Goal: Transaction & Acquisition: Purchase product/service

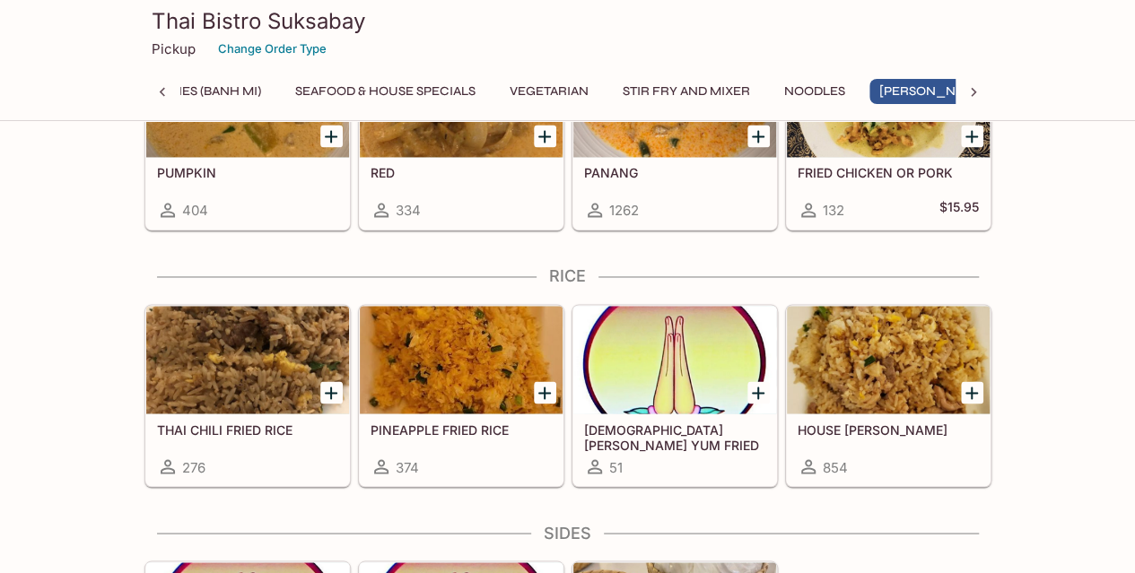
scroll to position [4734, 0]
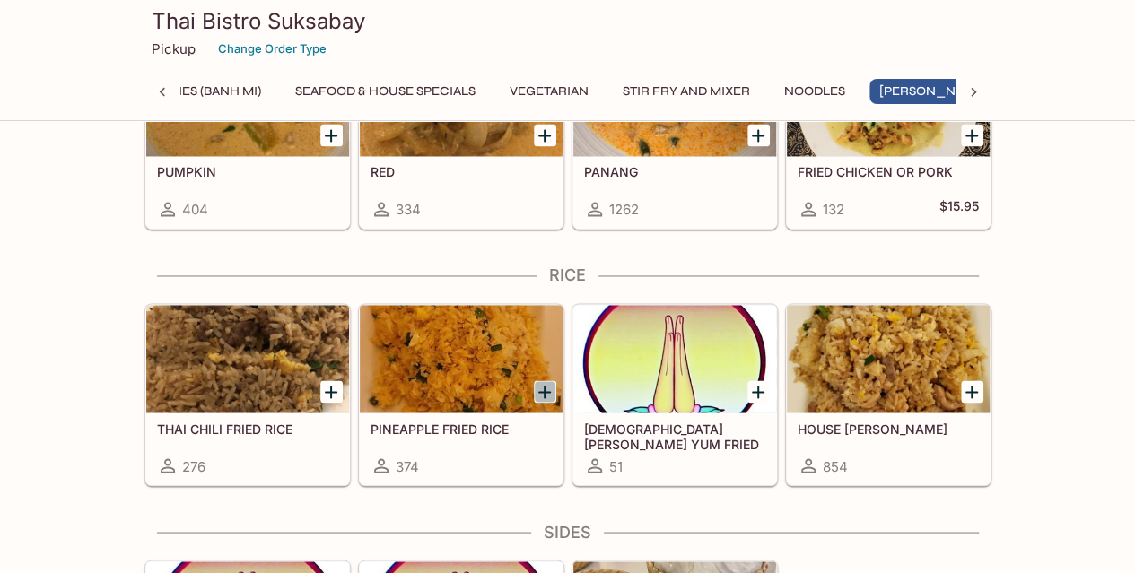
click at [544, 386] on icon "Add PINEAPPLE FRIED RICE" at bounding box center [544, 392] width 13 height 13
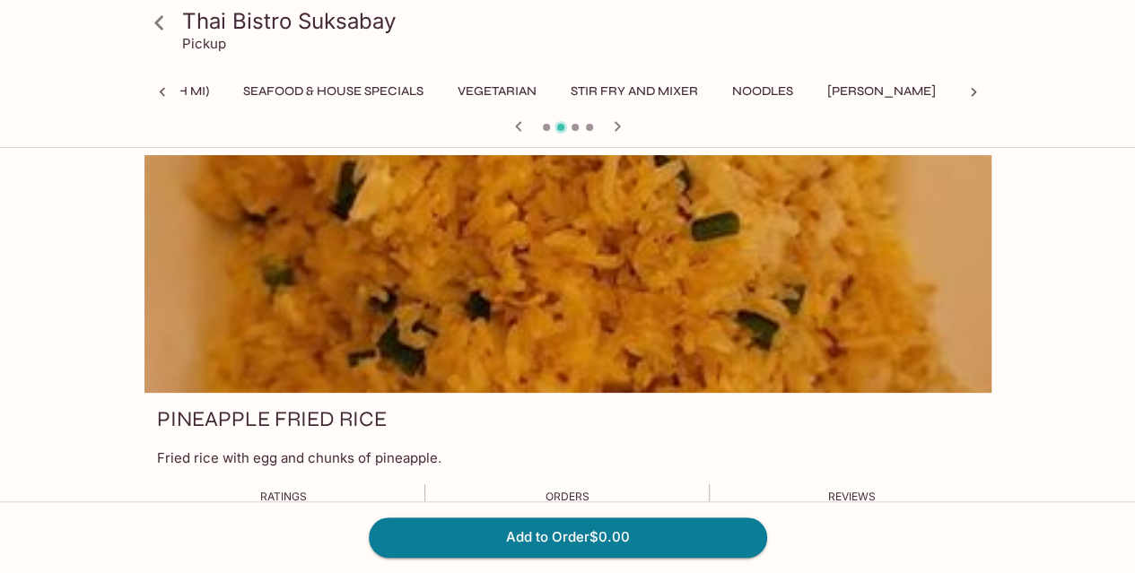
scroll to position [0, 630]
click at [616, 125] on icon "button" at bounding box center [617, 126] width 6 height 10
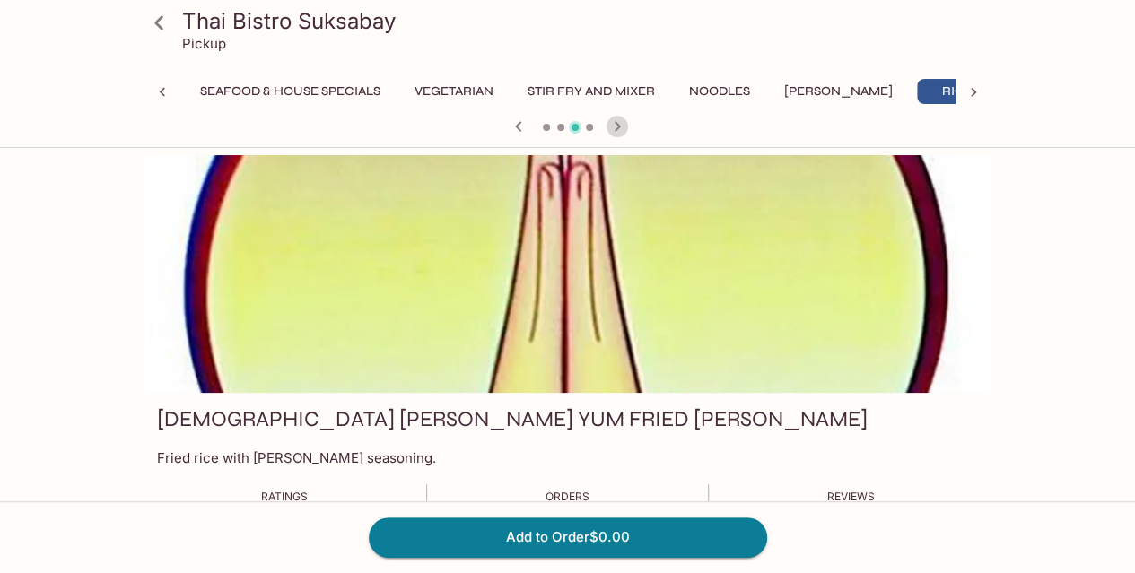
click at [616, 125] on icon "button" at bounding box center [617, 126] width 6 height 10
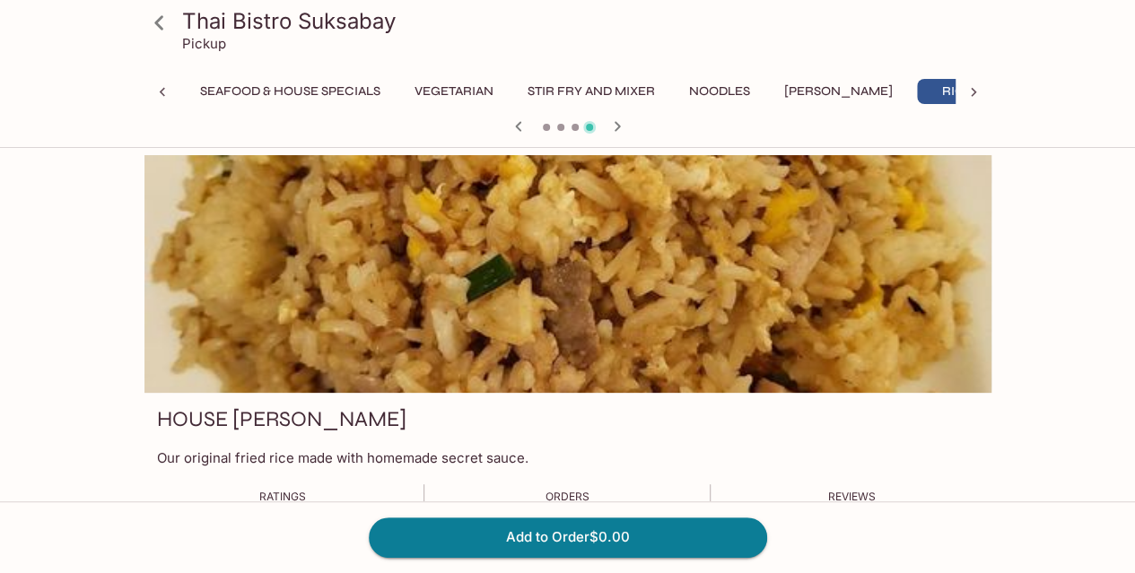
click at [610, 279] on div at bounding box center [567, 274] width 847 height 238
click at [614, 123] on icon "button" at bounding box center [618, 127] width 22 height 22
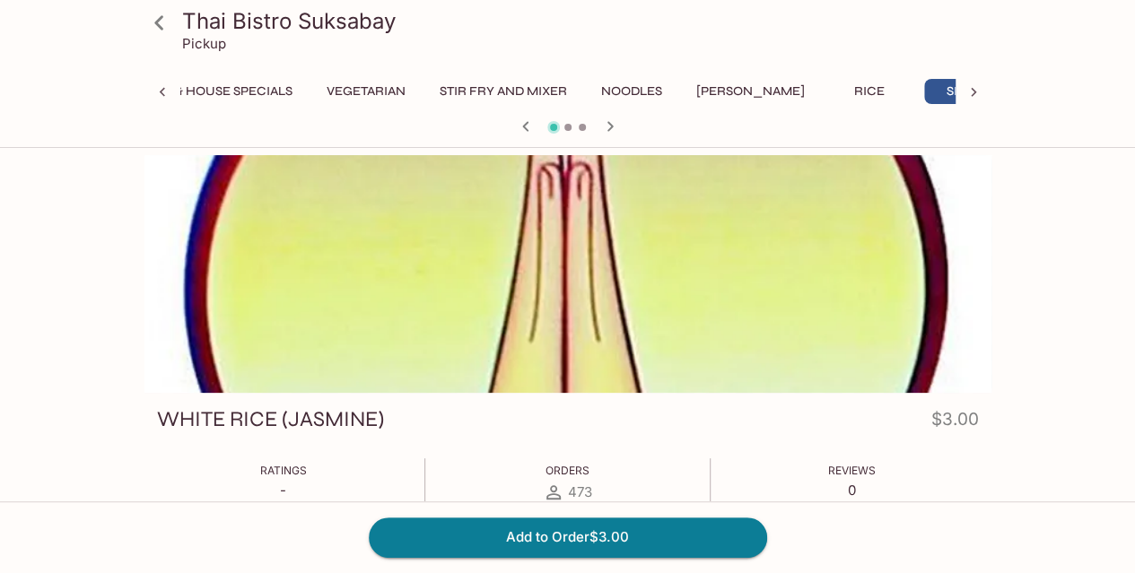
scroll to position [0, 725]
click at [614, 123] on icon "button" at bounding box center [610, 127] width 22 height 22
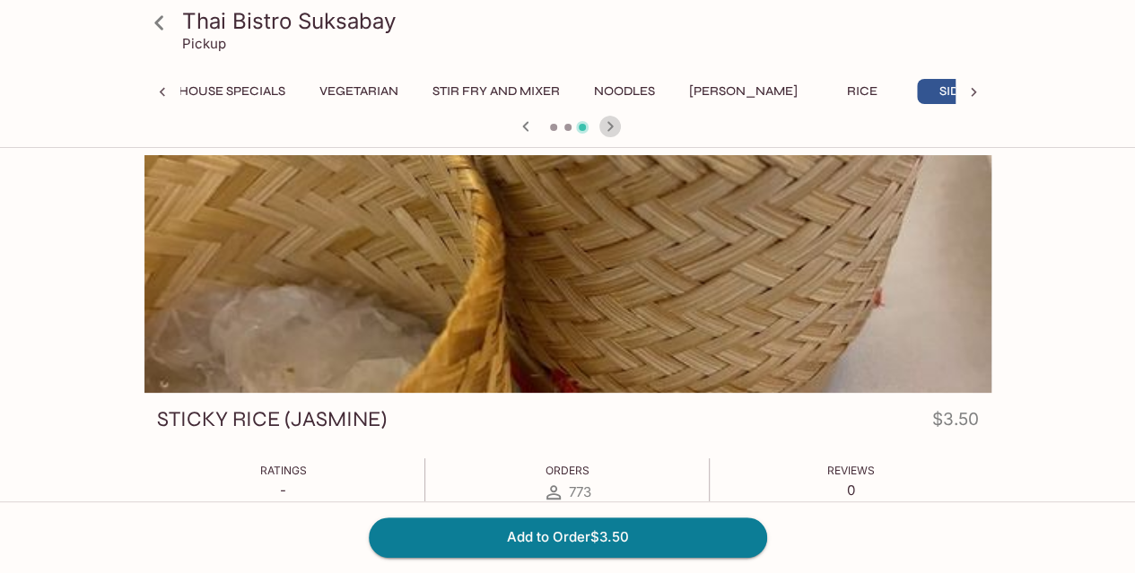
click at [614, 123] on icon "button" at bounding box center [610, 127] width 22 height 22
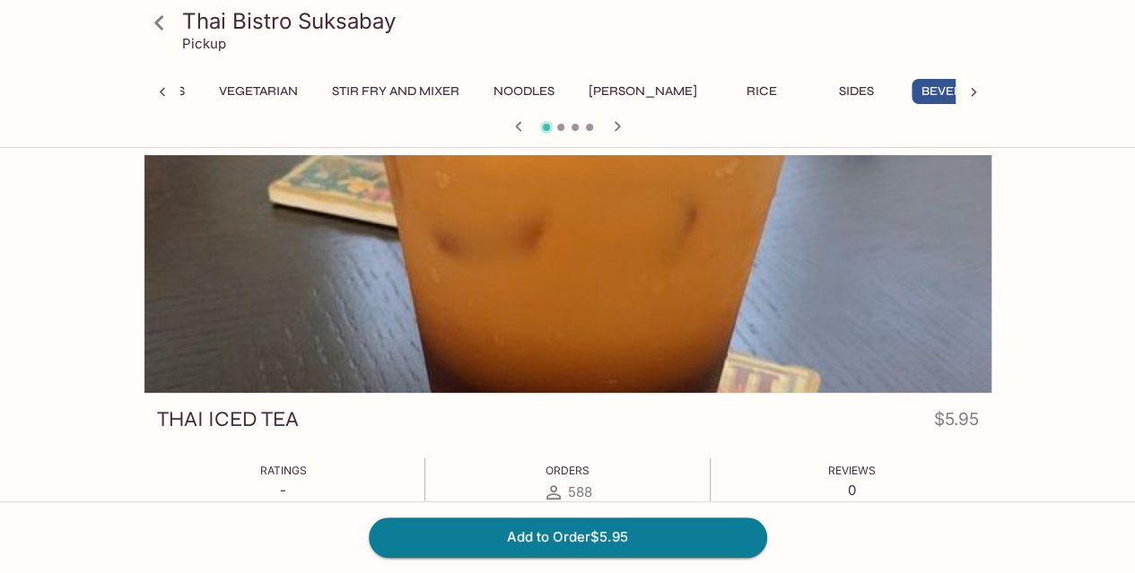
scroll to position [0, 834]
click at [614, 123] on icon "button" at bounding box center [618, 127] width 22 height 22
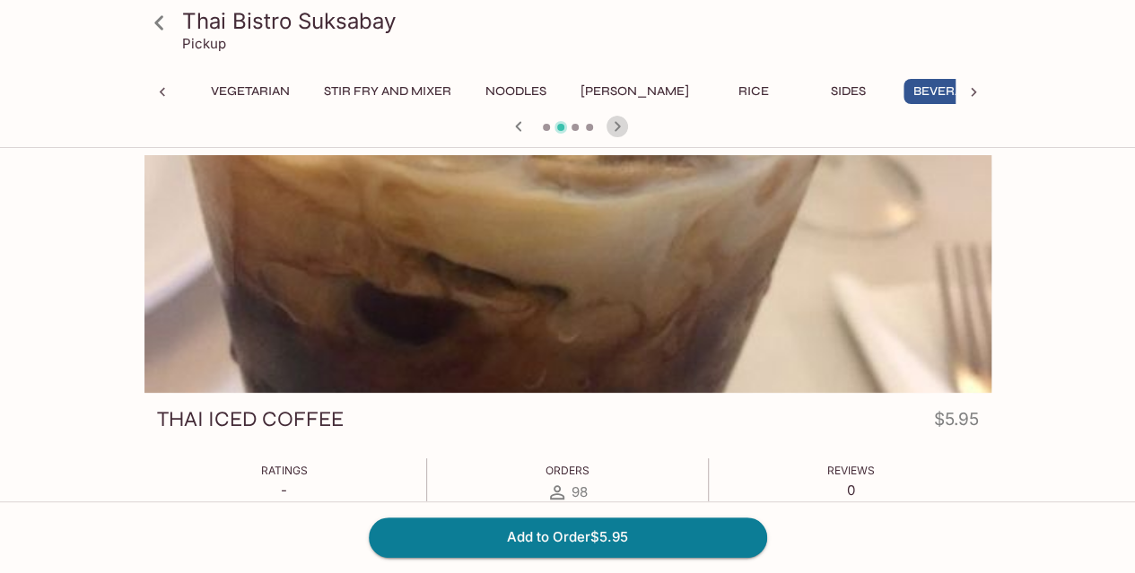
click at [614, 123] on icon "button" at bounding box center [618, 127] width 22 height 22
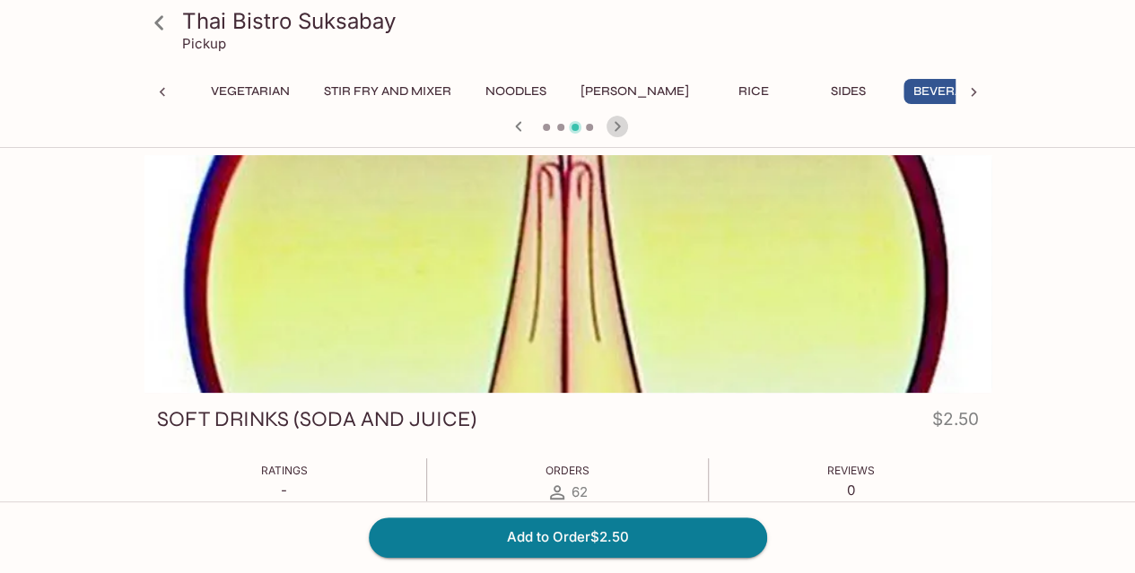
click at [614, 123] on icon "button" at bounding box center [618, 127] width 22 height 22
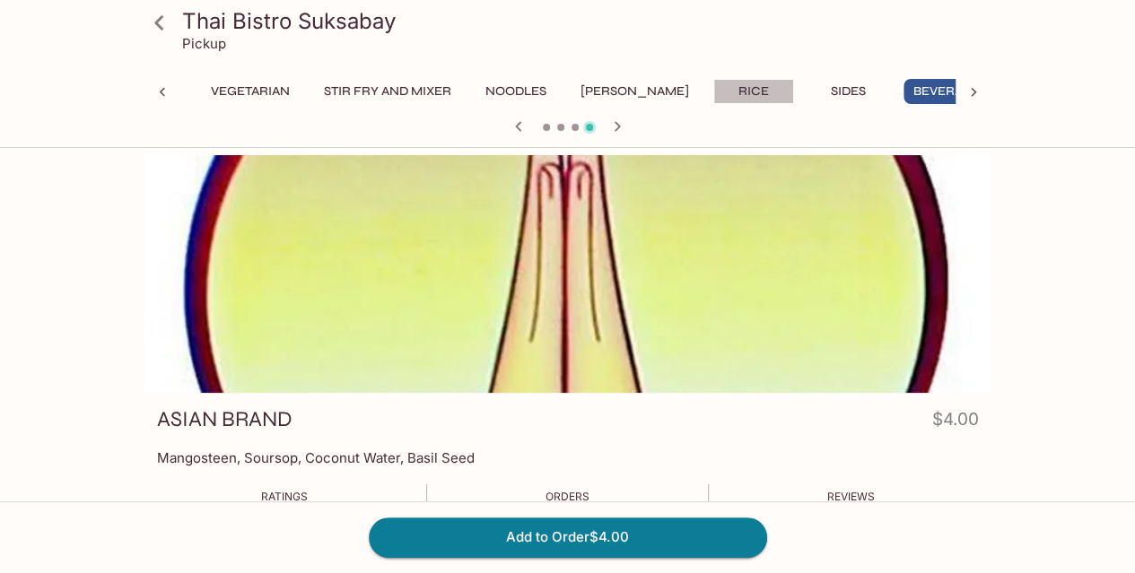
click at [713, 83] on button "Rice" at bounding box center [753, 91] width 81 height 25
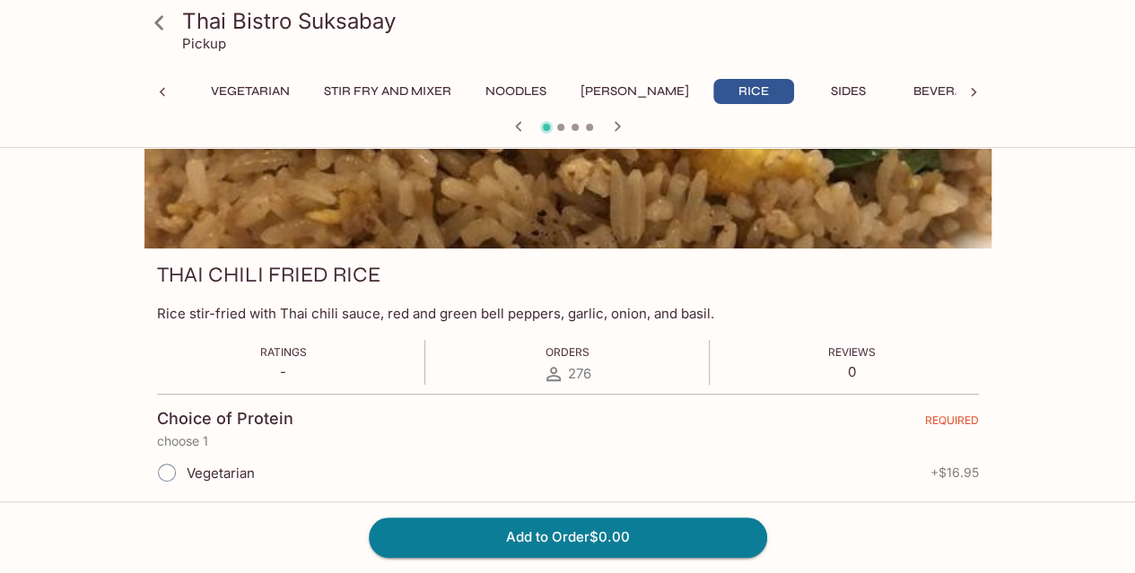
scroll to position [0, 0]
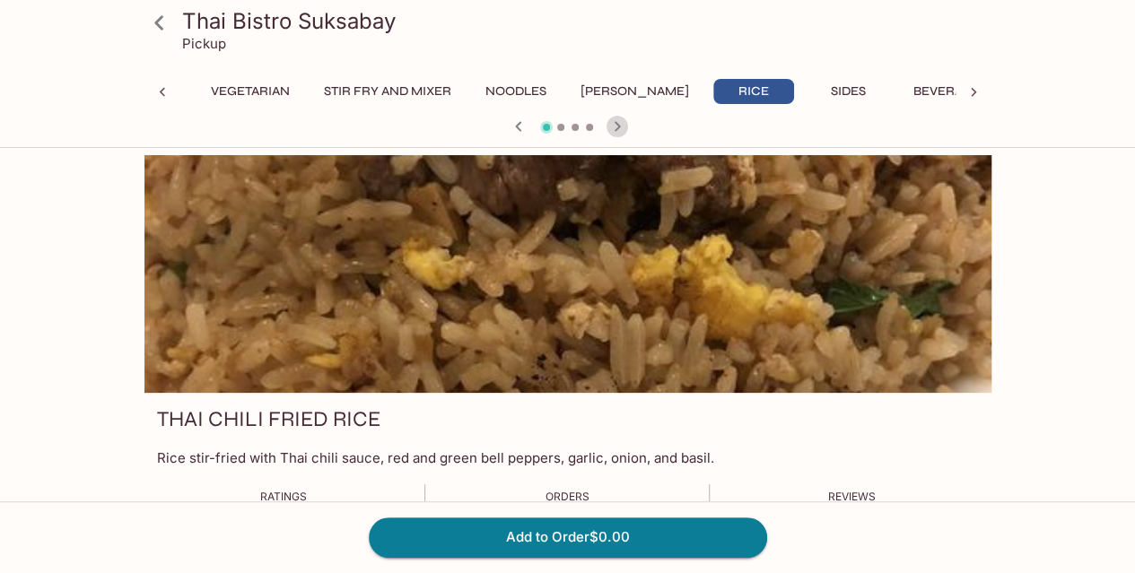
click at [619, 127] on icon "button" at bounding box center [618, 127] width 22 height 22
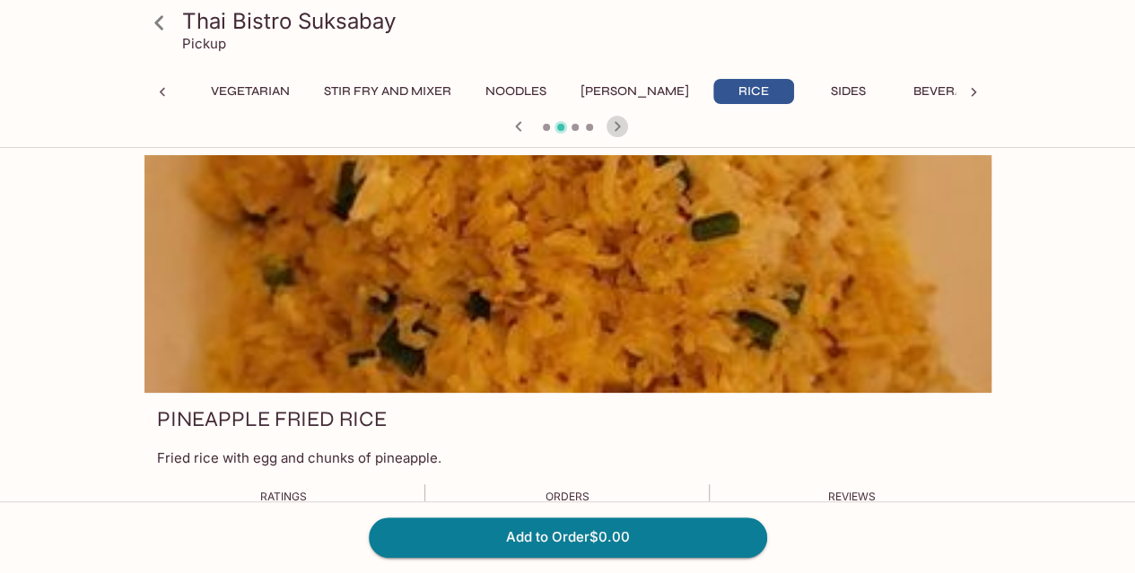
click at [619, 127] on icon "button" at bounding box center [618, 127] width 22 height 22
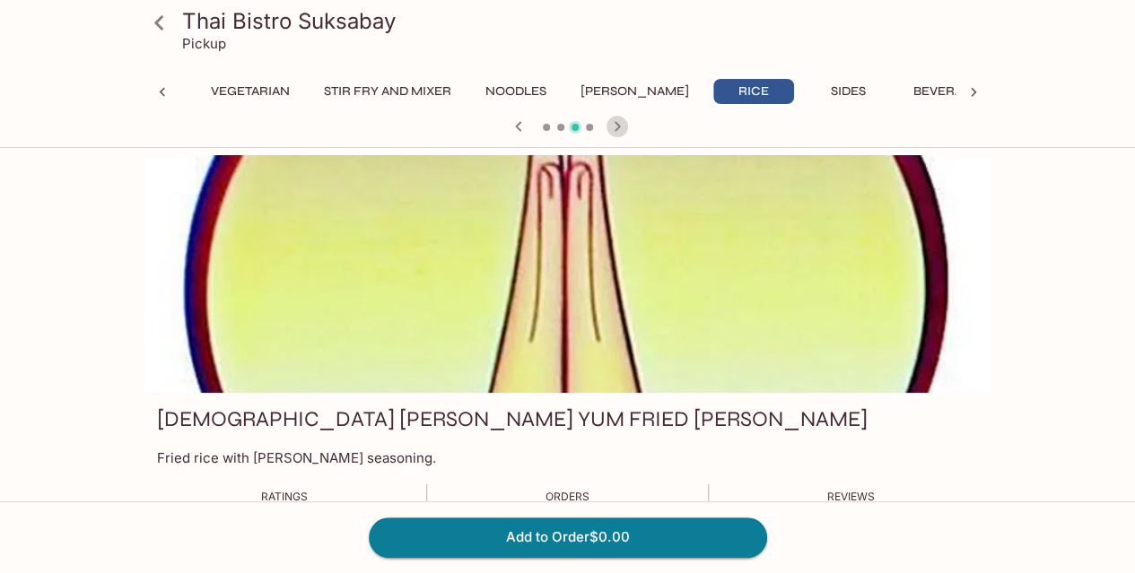
click at [619, 127] on icon "button" at bounding box center [618, 127] width 22 height 22
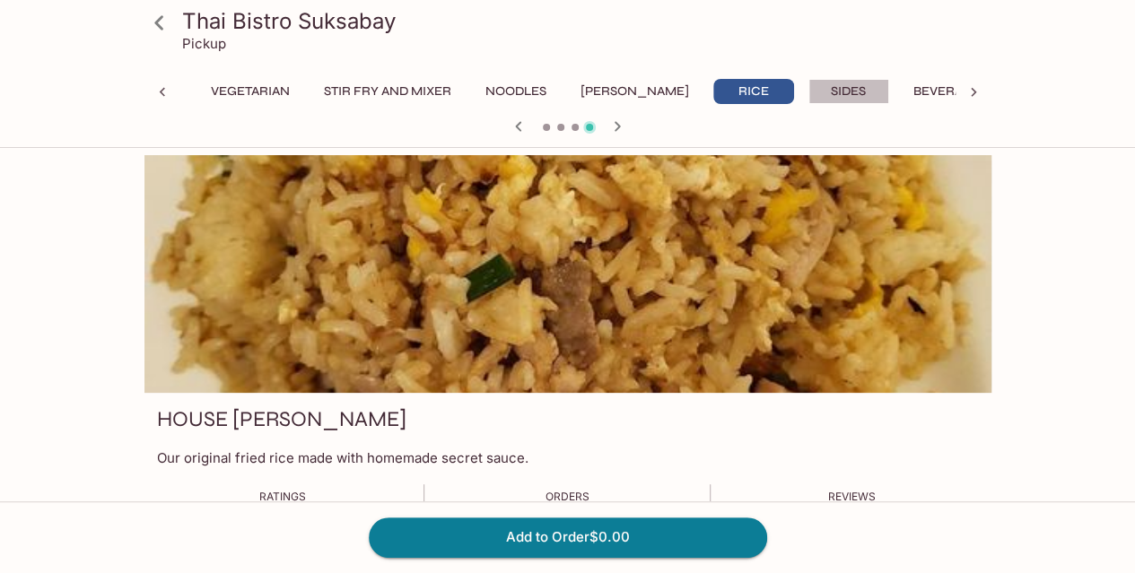
click at [808, 96] on button "Sides" at bounding box center [848, 91] width 81 height 25
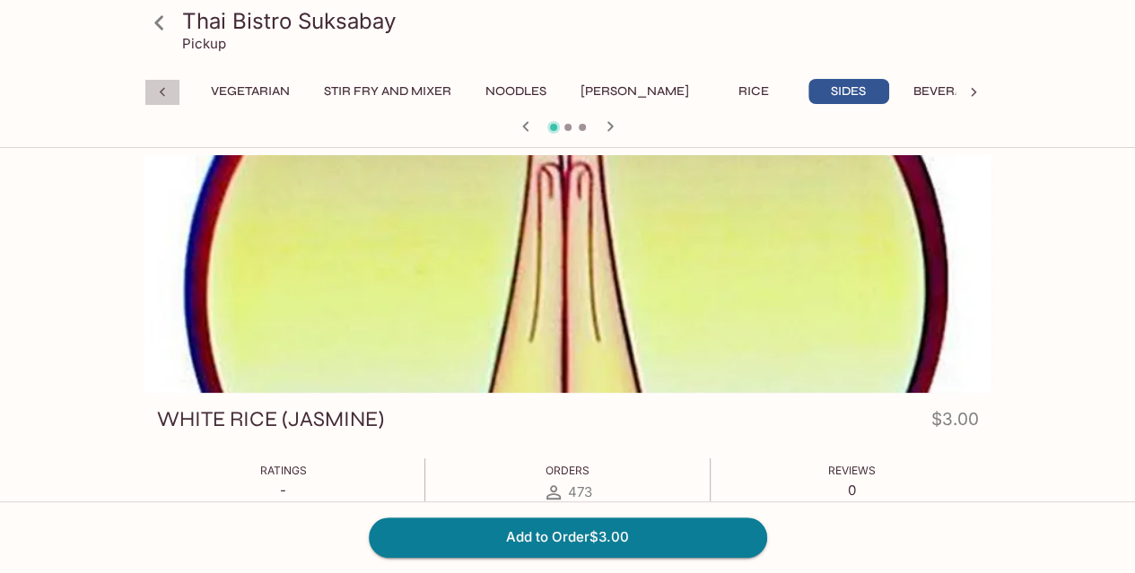
click at [162, 94] on icon at bounding box center [162, 92] width 18 height 18
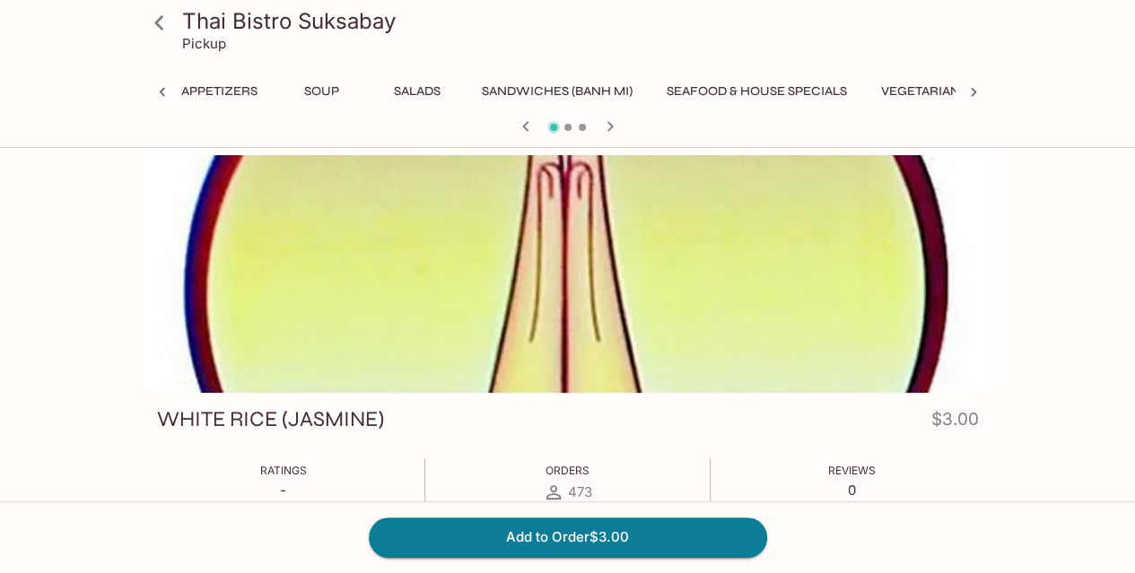
scroll to position [0, 75]
click at [162, 94] on icon at bounding box center [162, 92] width 18 height 18
click at [387, 89] on button "Appetizers" at bounding box center [383, 91] width 96 height 25
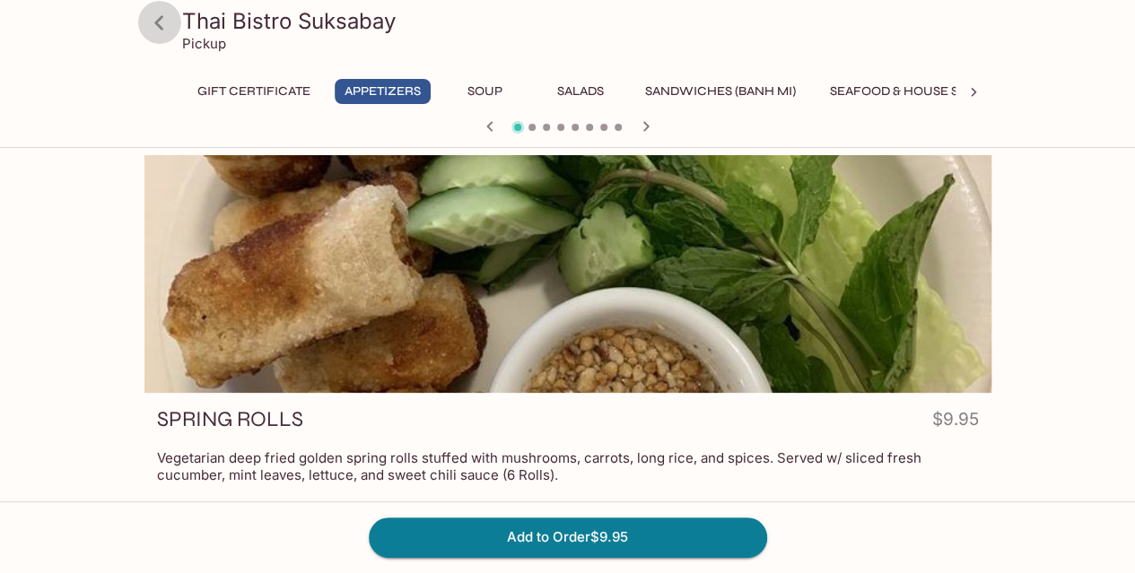
click at [162, 28] on icon at bounding box center [158, 22] width 9 height 14
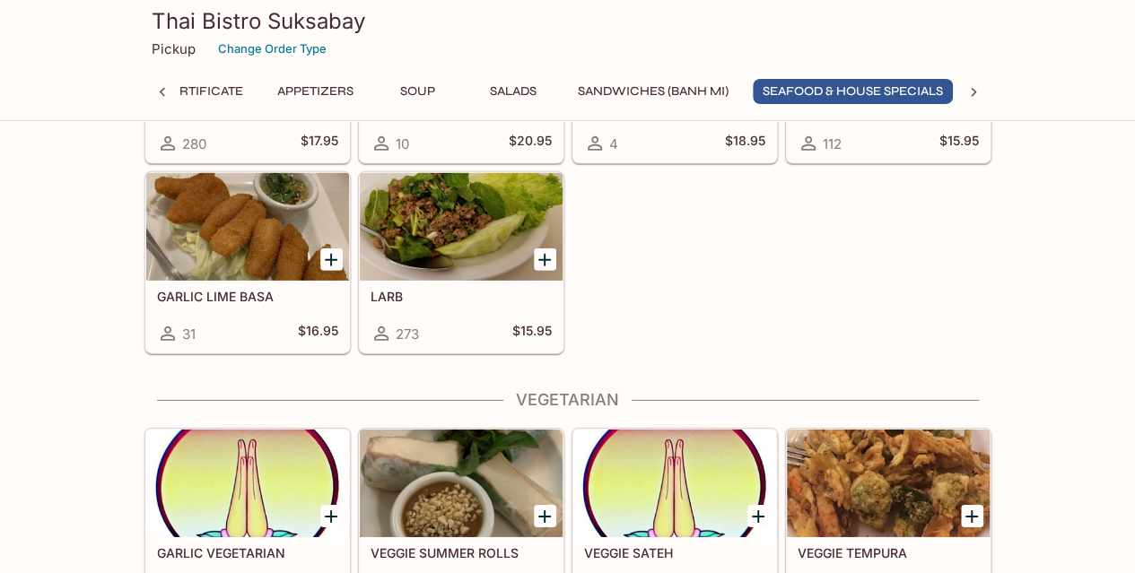
scroll to position [2633, 0]
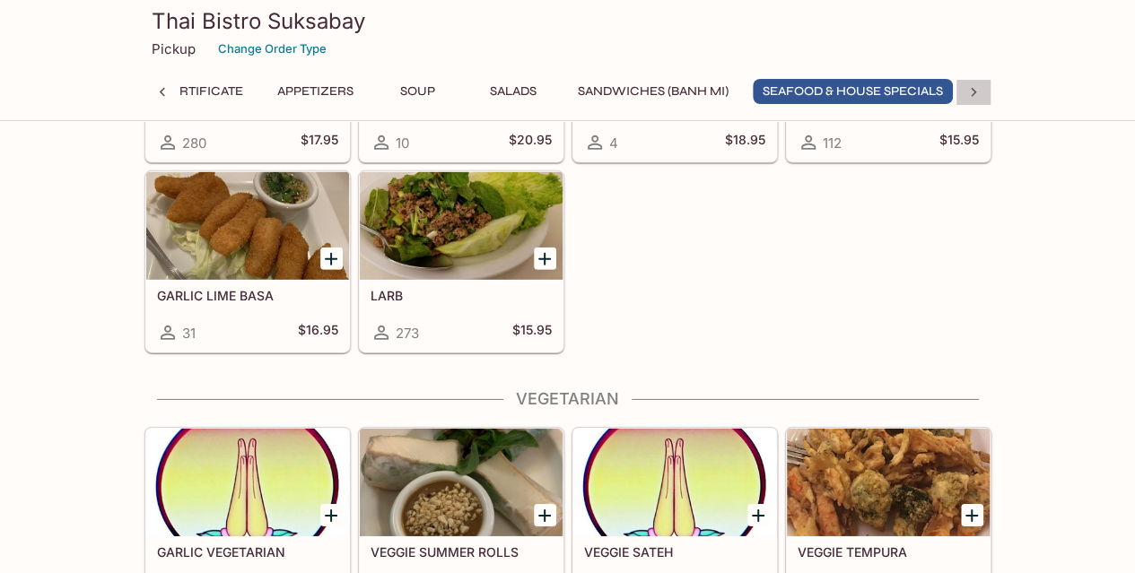
click at [969, 94] on icon at bounding box center [974, 92] width 18 height 18
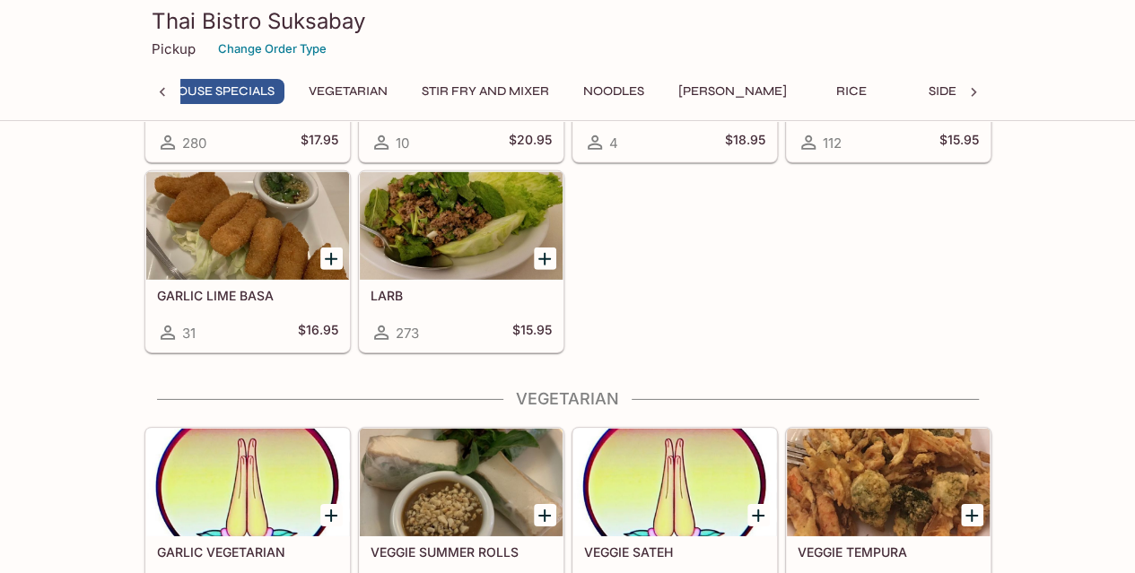
scroll to position [0, 826]
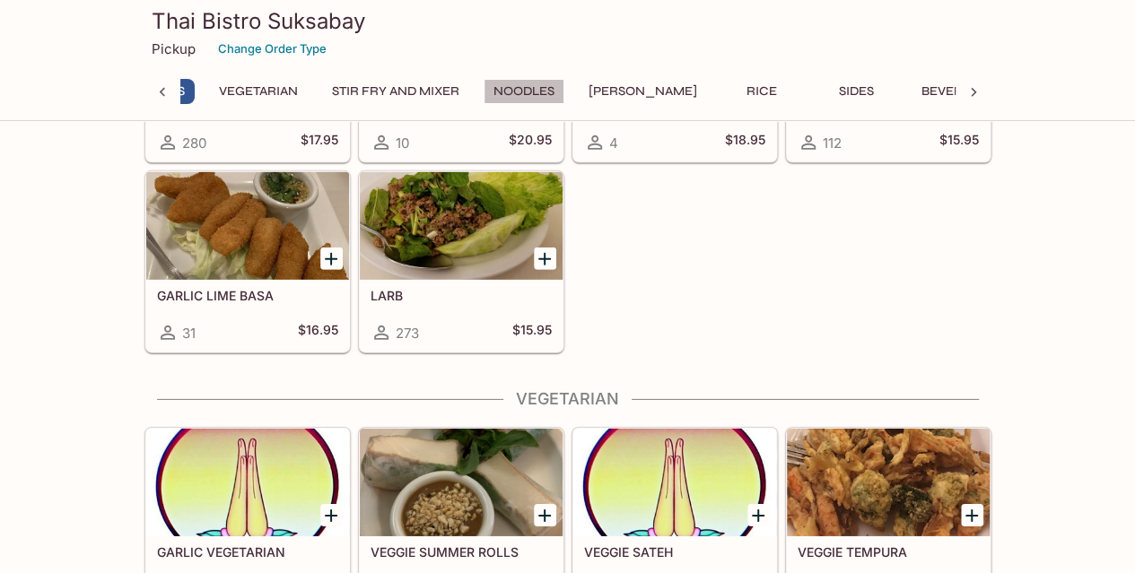
click at [527, 92] on button "Noodles" at bounding box center [524, 91] width 81 height 25
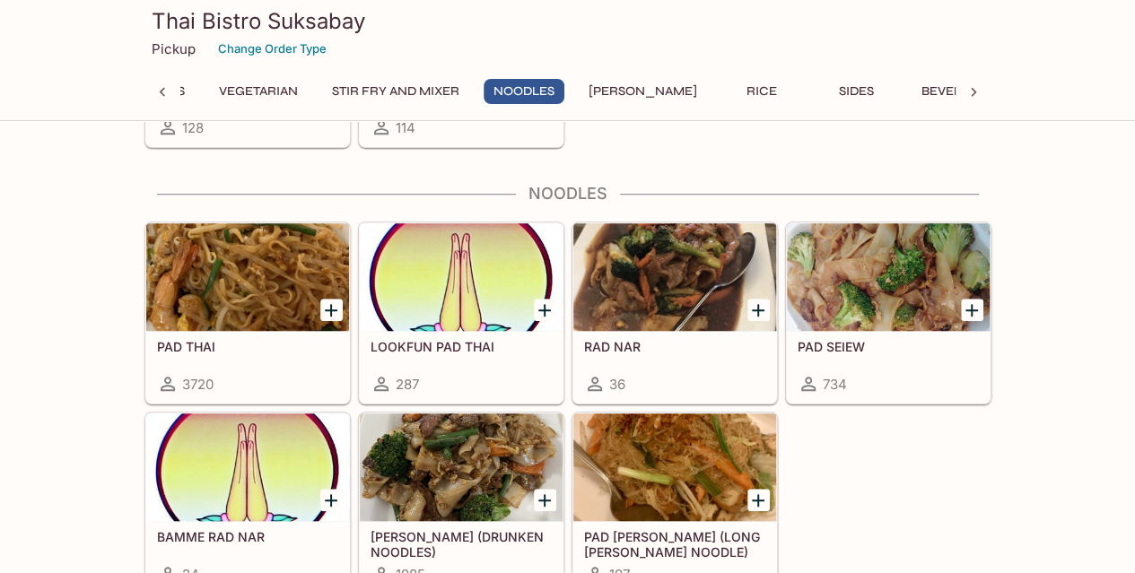
scroll to position [3932, 0]
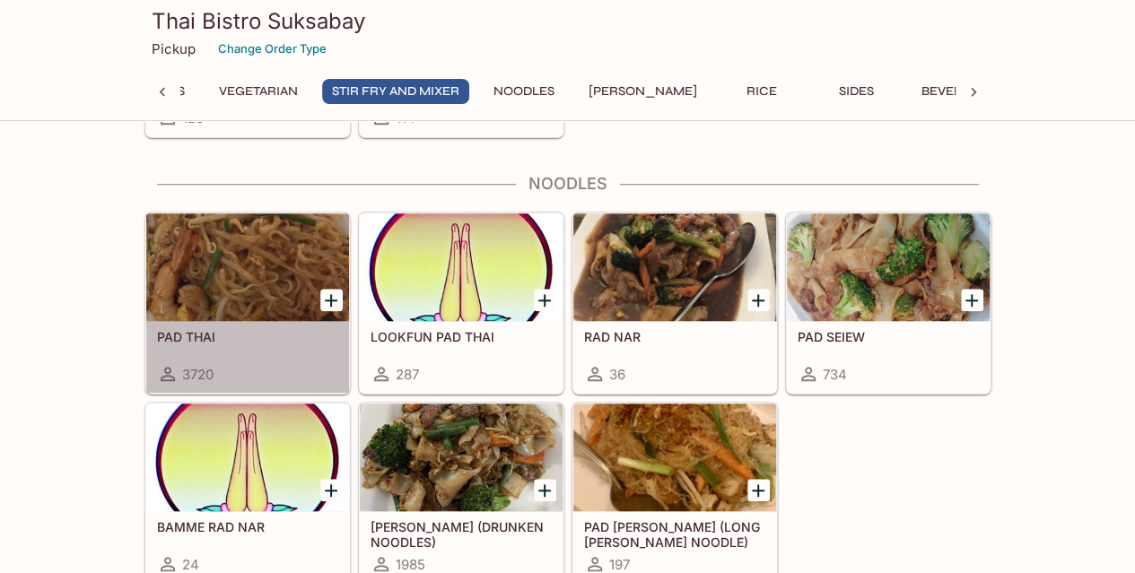
click at [247, 259] on div at bounding box center [247, 268] width 203 height 108
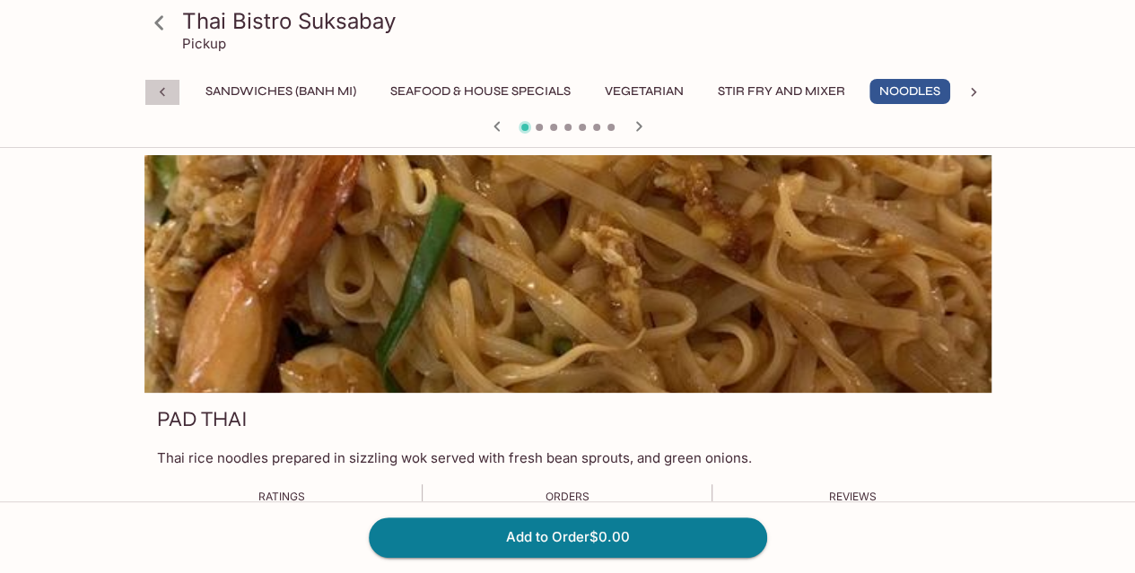
click at [167, 94] on icon at bounding box center [162, 92] width 18 height 18
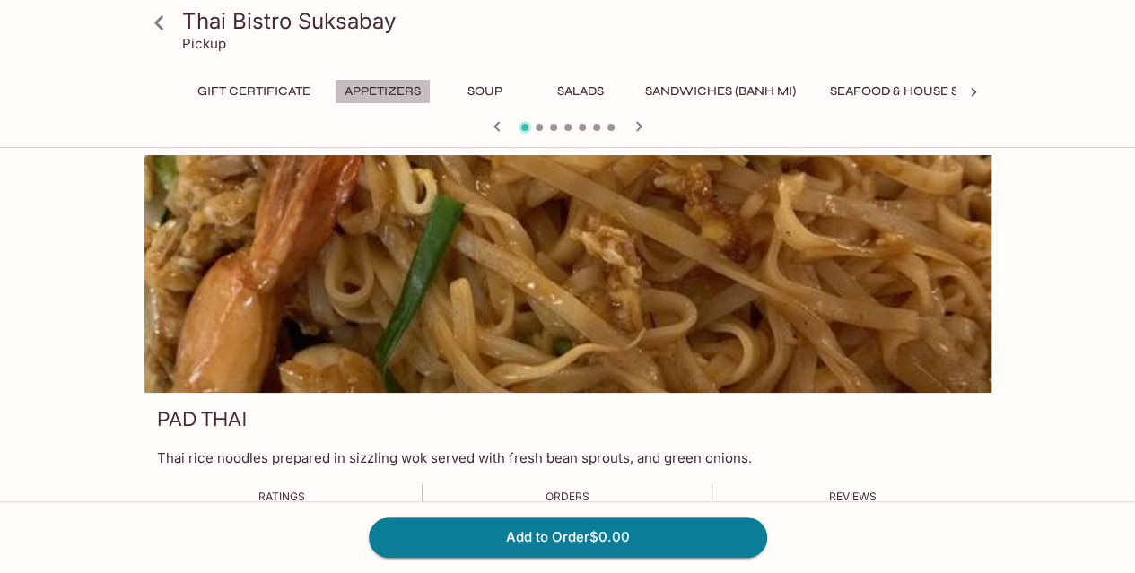
click at [382, 96] on button "Appetizers" at bounding box center [383, 91] width 96 height 25
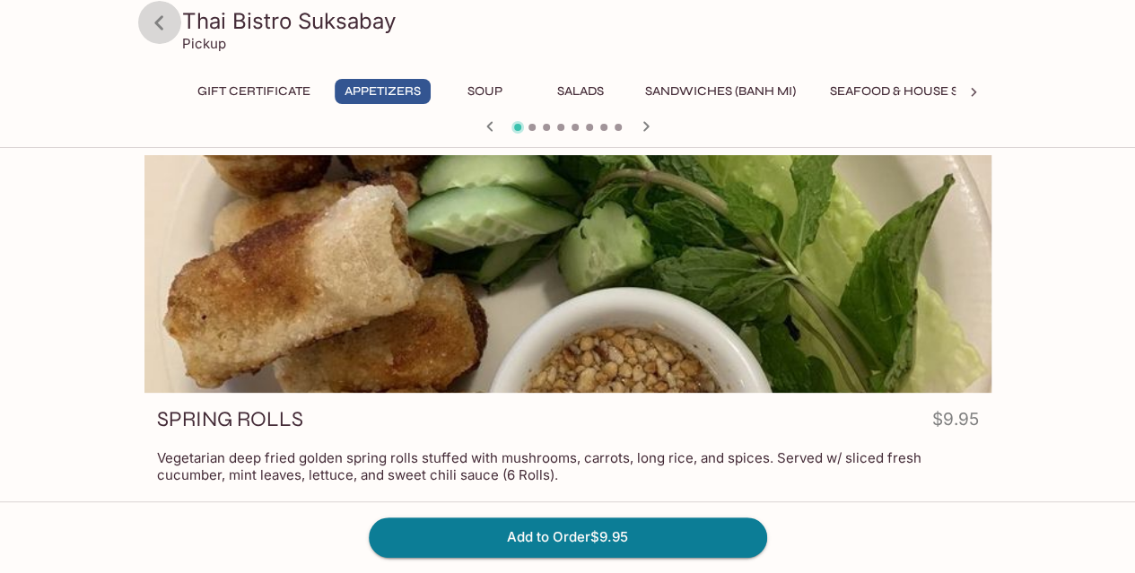
click at [161, 17] on icon at bounding box center [158, 22] width 9 height 14
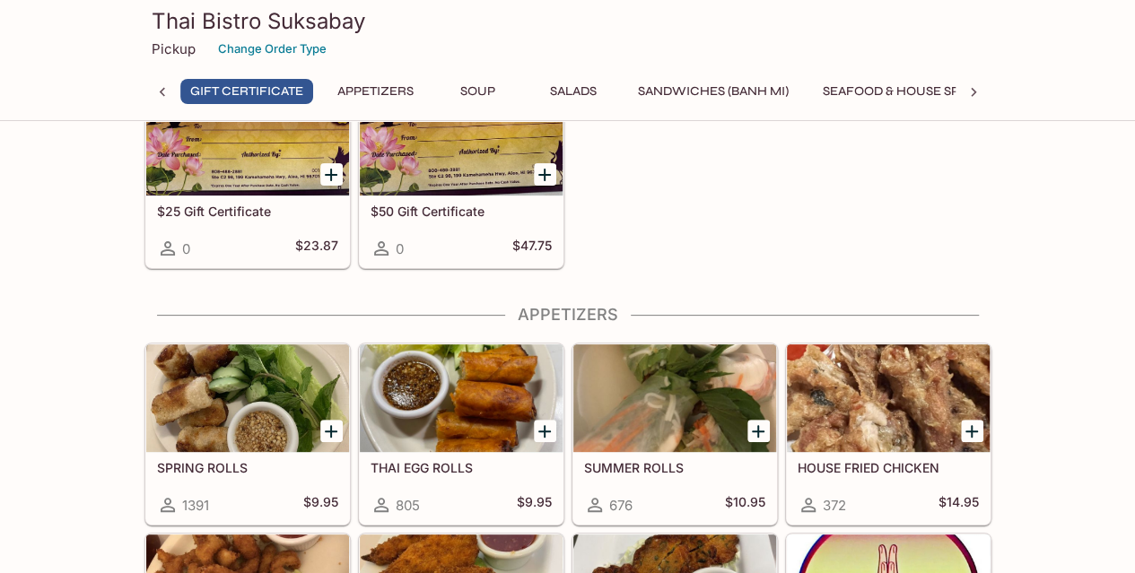
scroll to position [92, 0]
